Goal: Navigation & Orientation: Find specific page/section

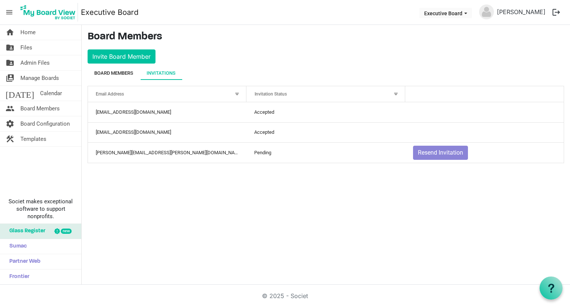
click at [123, 72] on div "Board Members" at bounding box center [113, 72] width 39 height 7
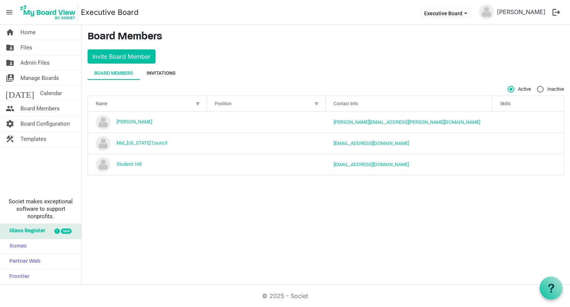
click at [169, 73] on div "Invitations" at bounding box center [161, 72] width 29 height 7
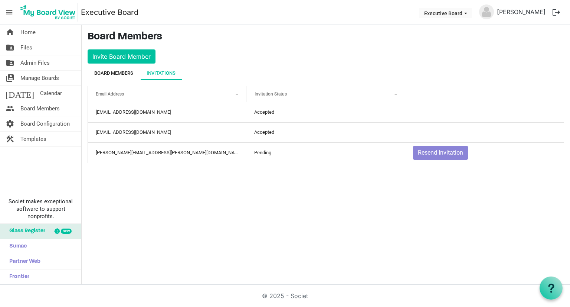
click at [127, 72] on div "Board Members" at bounding box center [113, 72] width 39 height 7
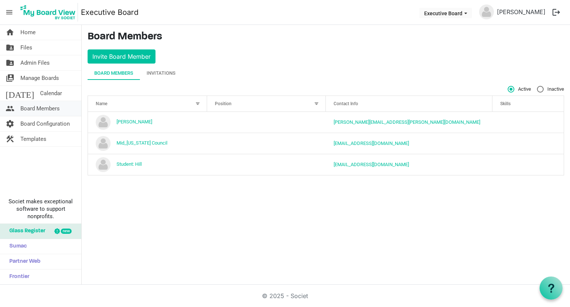
click at [49, 110] on span "Board Members" at bounding box center [39, 108] width 39 height 15
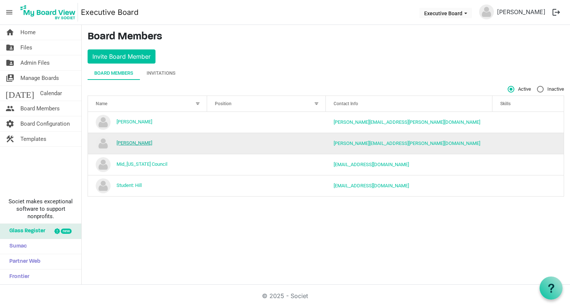
click at [137, 141] on link "[PERSON_NAME]" at bounding box center [135, 143] width 36 height 6
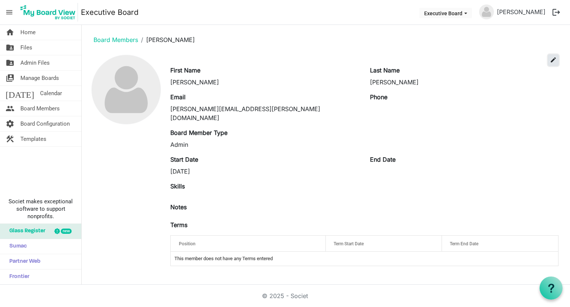
click at [553, 59] on span "edit" at bounding box center [553, 59] width 7 height 7
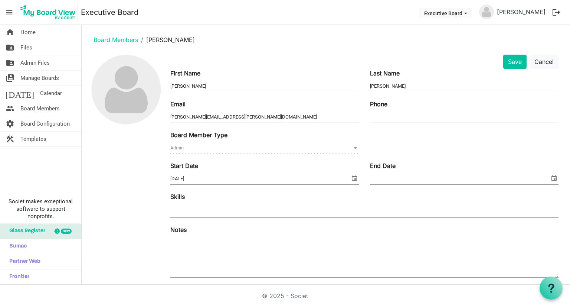
click at [232, 84] on input "[PERSON_NAME]" at bounding box center [264, 86] width 189 height 11
click at [107, 37] on link "Board Members" at bounding box center [116, 39] width 45 height 7
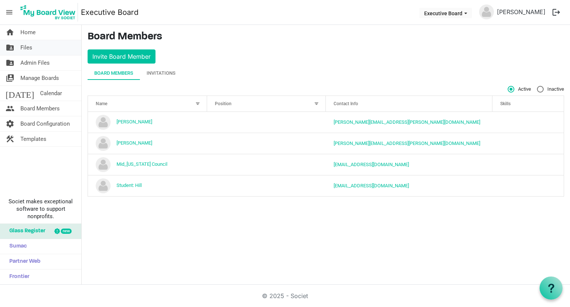
click at [25, 48] on span "Files" at bounding box center [26, 47] width 12 height 15
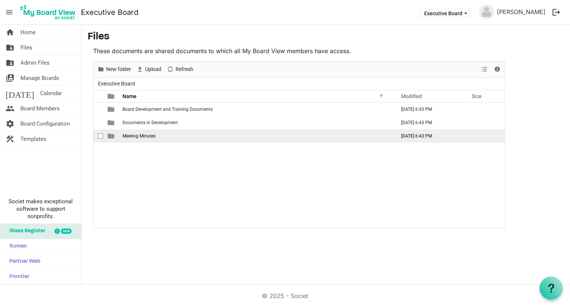
click at [143, 138] on td "Meeting Minutes" at bounding box center [256, 135] width 273 height 13
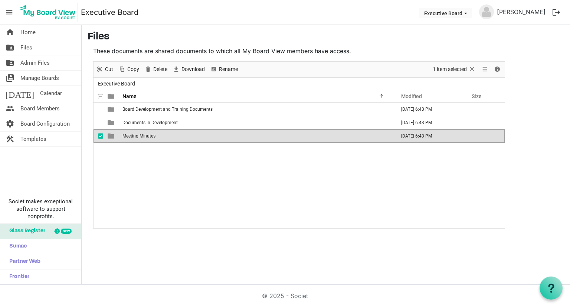
click at [143, 138] on td "Meeting Minutes" at bounding box center [256, 135] width 273 height 13
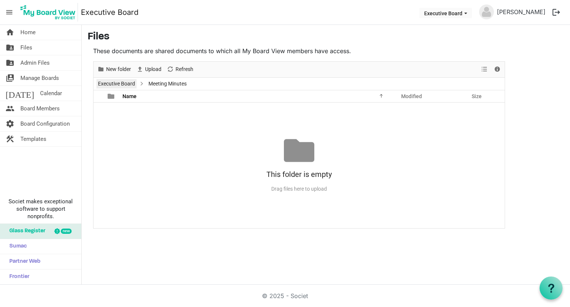
click at [120, 84] on link "Executive Board" at bounding box center [117, 83] width 40 height 9
